Goal: Information Seeking & Learning: Learn about a topic

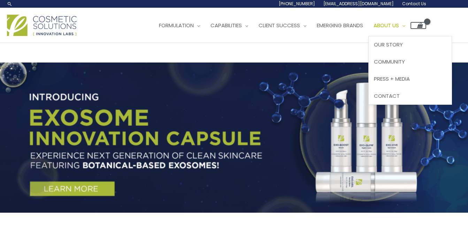
click at [399, 26] on span "About Us" at bounding box center [386, 25] width 25 height 7
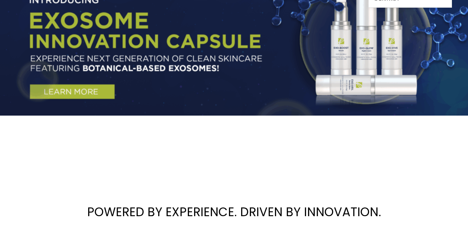
scroll to position [105, 0]
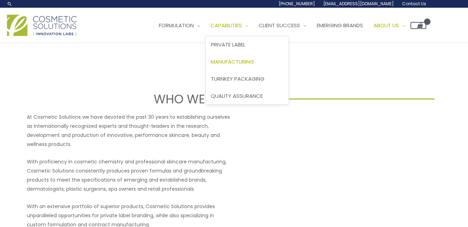
click at [256, 66] on link "Manufacturing" at bounding box center [247, 61] width 83 height 17
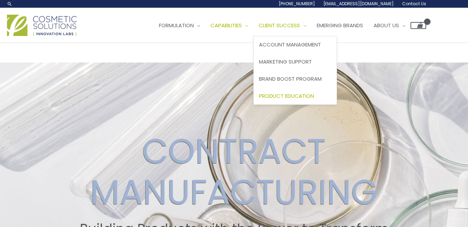
click at [284, 92] on span "Product Education" at bounding box center [286, 95] width 55 height 7
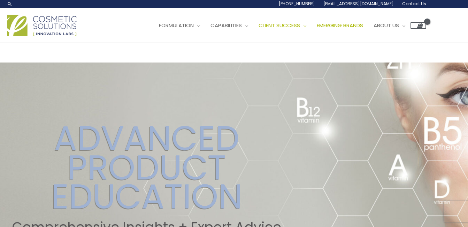
click at [363, 27] on span "Emerging Brands" at bounding box center [340, 25] width 46 height 7
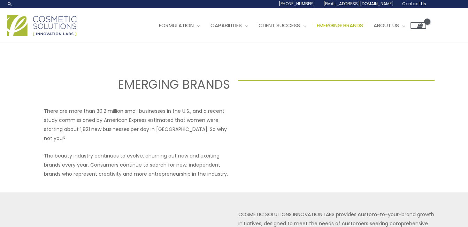
click at [279, 123] on div at bounding box center [331, 142] width 186 height 72
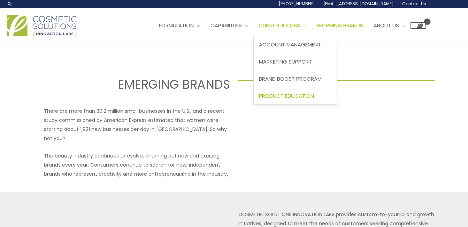
click at [295, 97] on span "Product Education" at bounding box center [286, 95] width 55 height 7
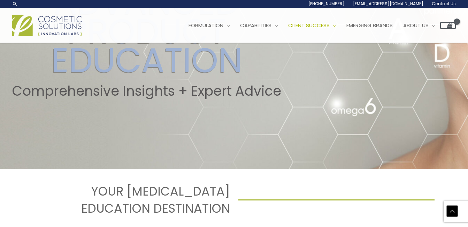
scroll to position [132, 0]
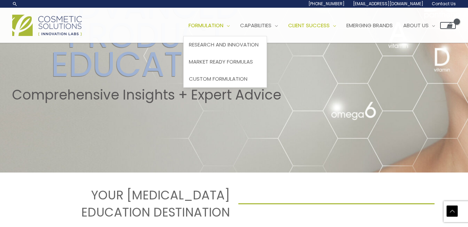
click at [223, 29] on span "Formulation" at bounding box center [206, 25] width 35 height 7
